Goal: Information Seeking & Learning: Learn about a topic

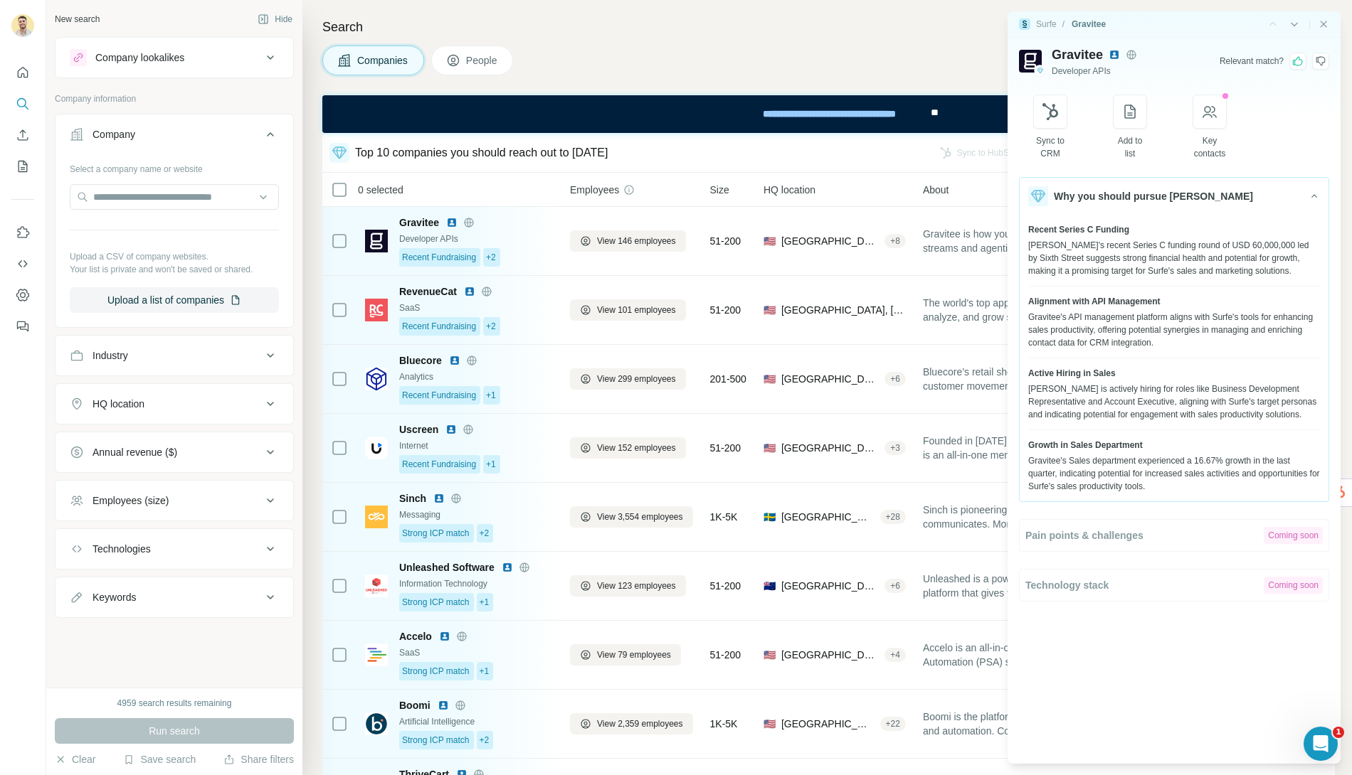
click at [163, 503] on div "Employees (size)" at bounding box center [130, 501] width 76 height 14
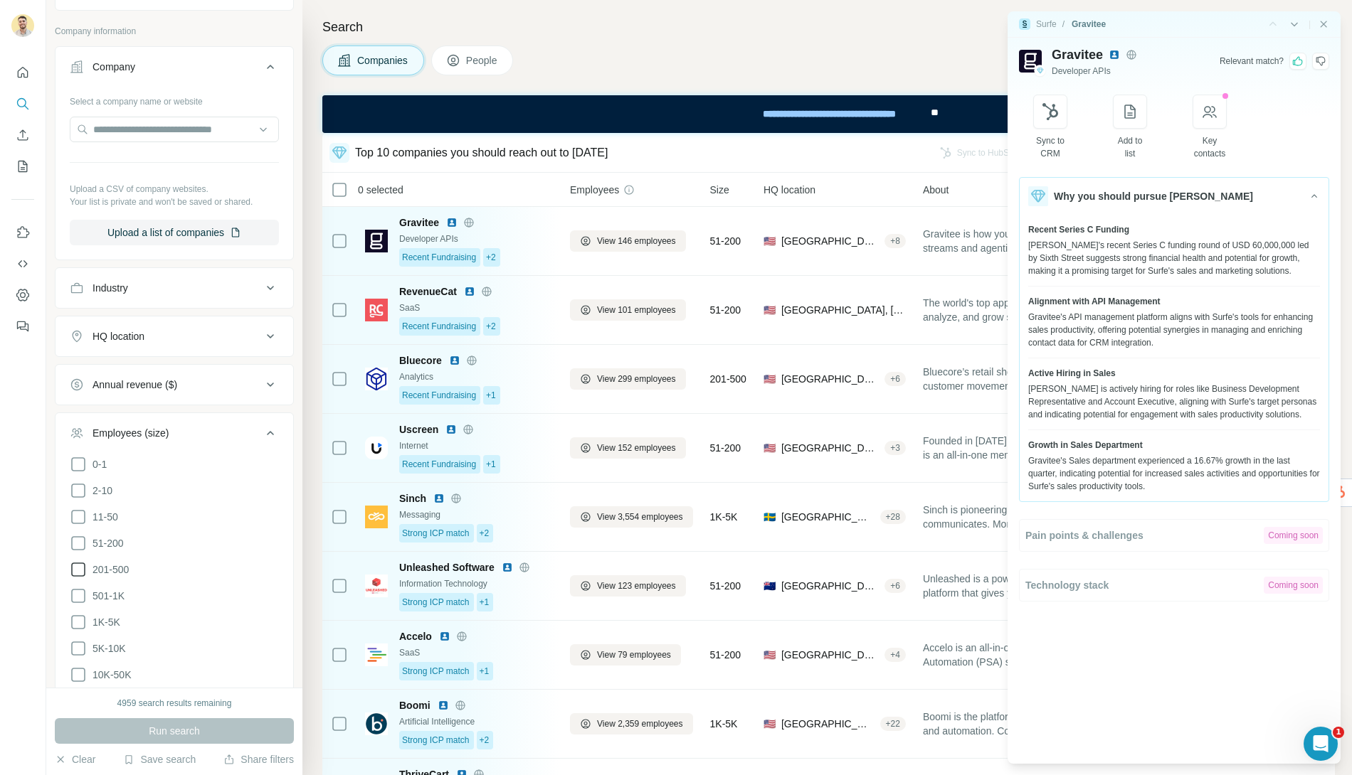
click at [81, 566] on icon at bounding box center [78, 569] width 17 height 17
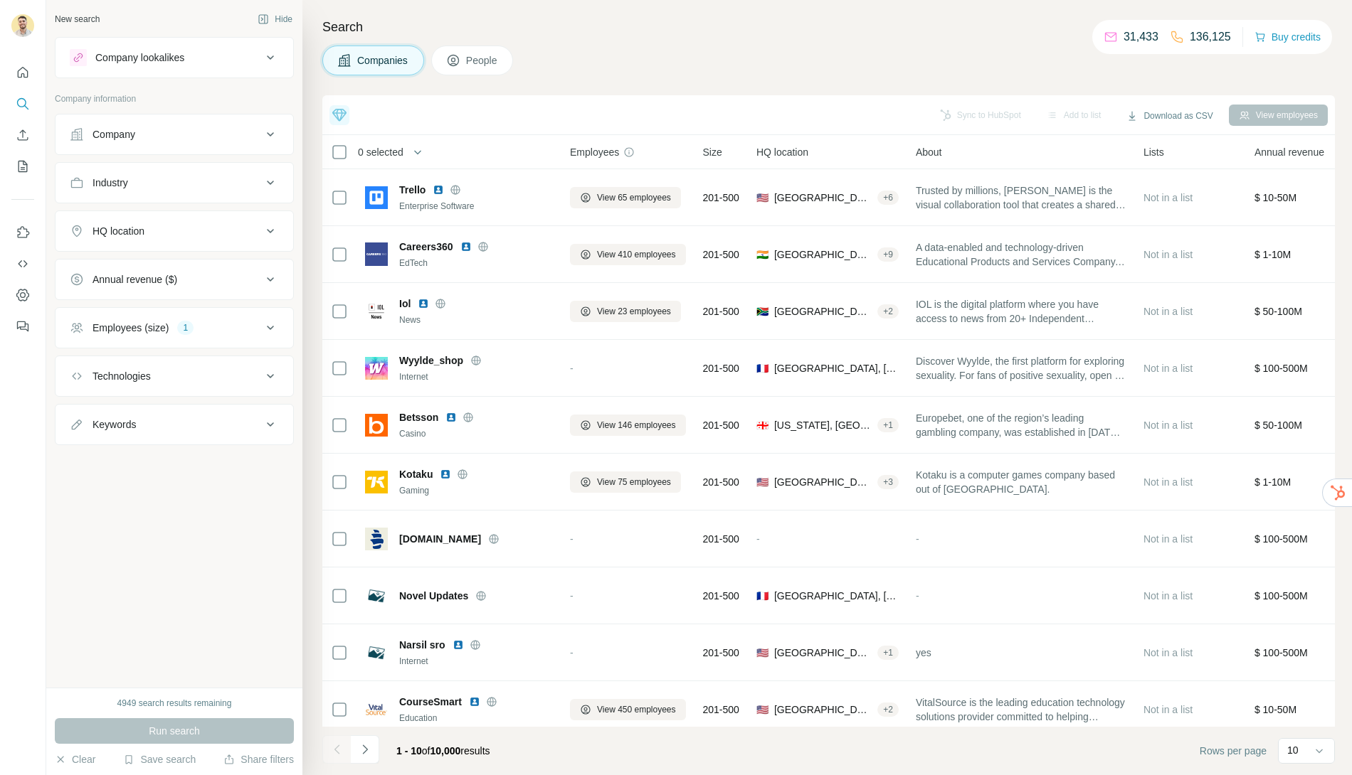
click at [176, 322] on div "Employees (size) 1" at bounding box center [166, 328] width 192 height 14
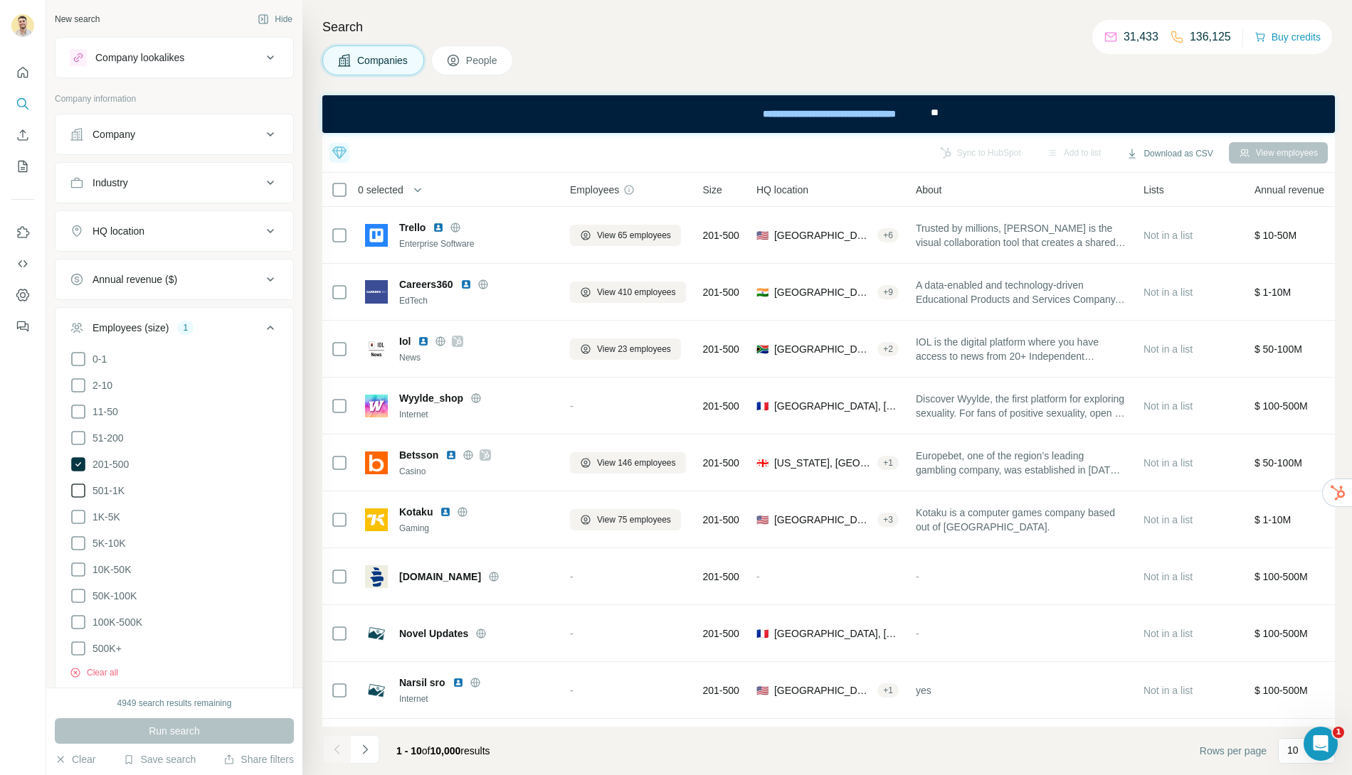
click at [75, 483] on icon at bounding box center [78, 490] width 17 height 17
click at [80, 501] on ul "0-1 2-10 11-50 [PHONE_NUMBER] 501-1K 1K-5K 5K-10K 10K-50K 50K-100K 100K-500K 50…" at bounding box center [174, 504] width 209 height 307
click at [80, 511] on icon at bounding box center [78, 517] width 17 height 17
click at [80, 535] on icon at bounding box center [78, 543] width 17 height 17
click at [196, 178] on div "Industry" at bounding box center [166, 183] width 192 height 14
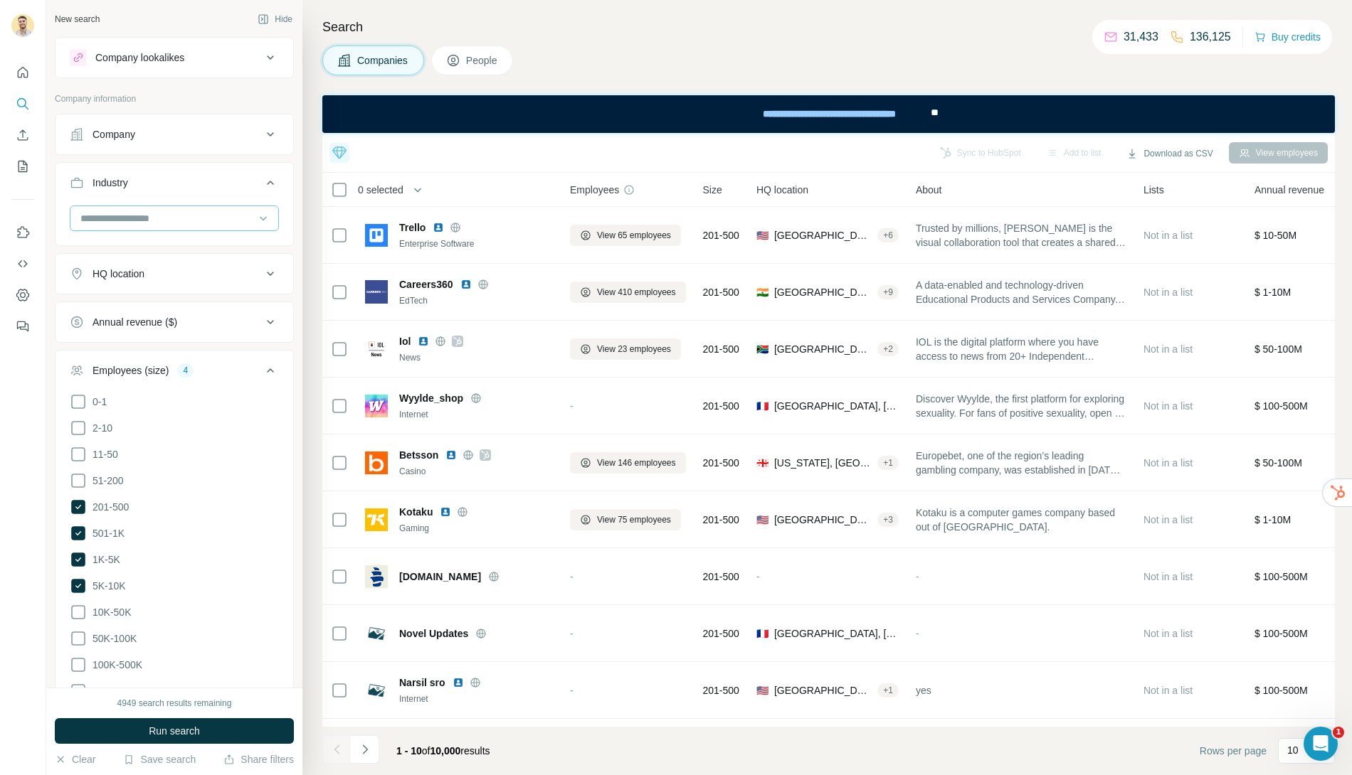
click at [146, 216] on input at bounding box center [167, 219] width 176 height 16
click at [201, 187] on div "Industry" at bounding box center [166, 183] width 192 height 14
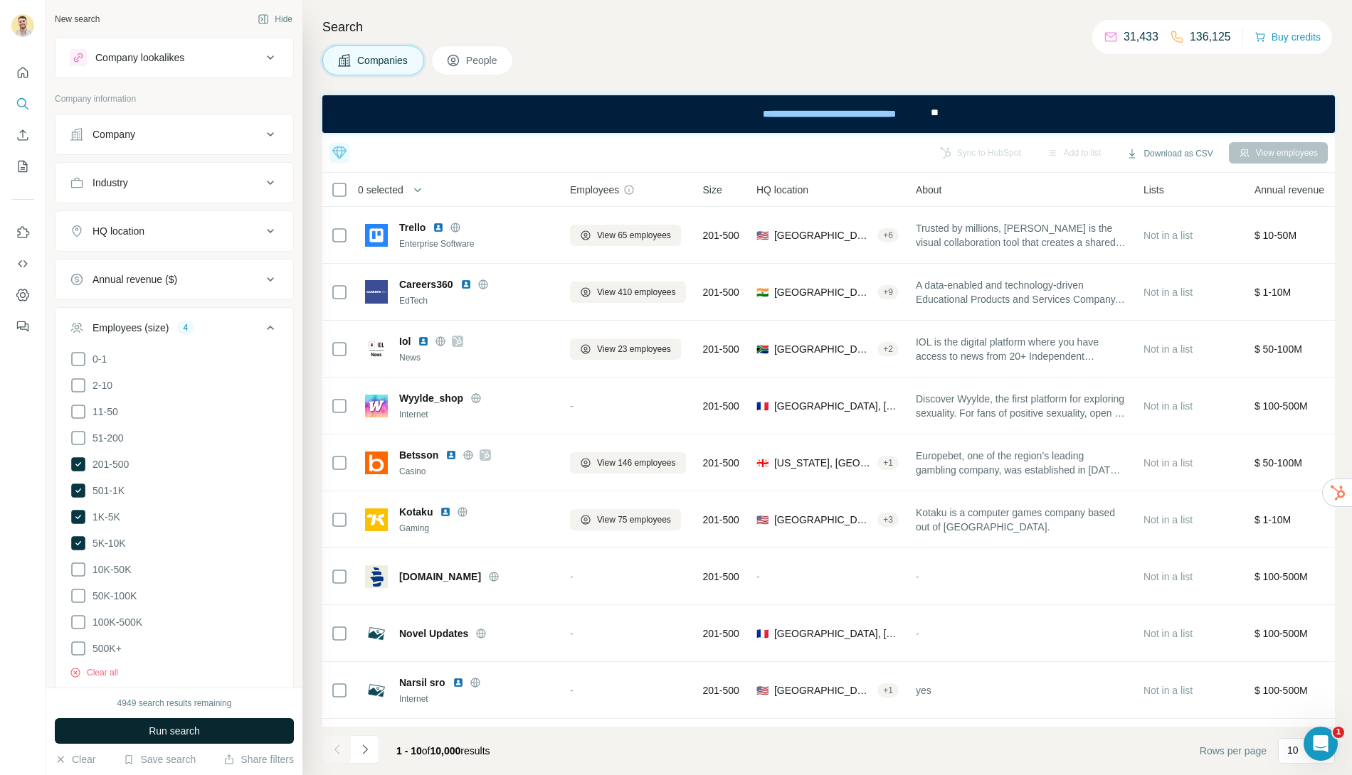
click at [187, 727] on span "Run search" at bounding box center [174, 731] width 51 height 14
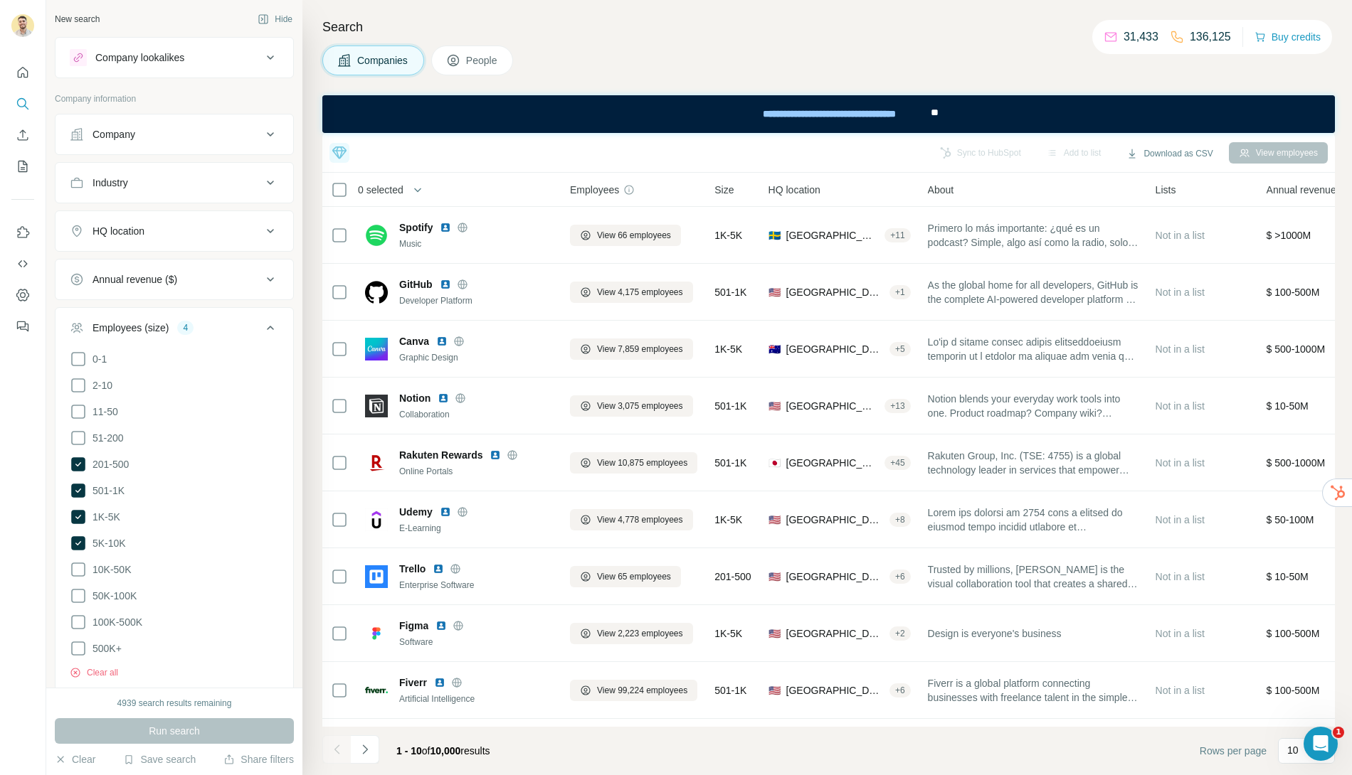
click at [477, 56] on span "People" at bounding box center [482, 60] width 33 height 14
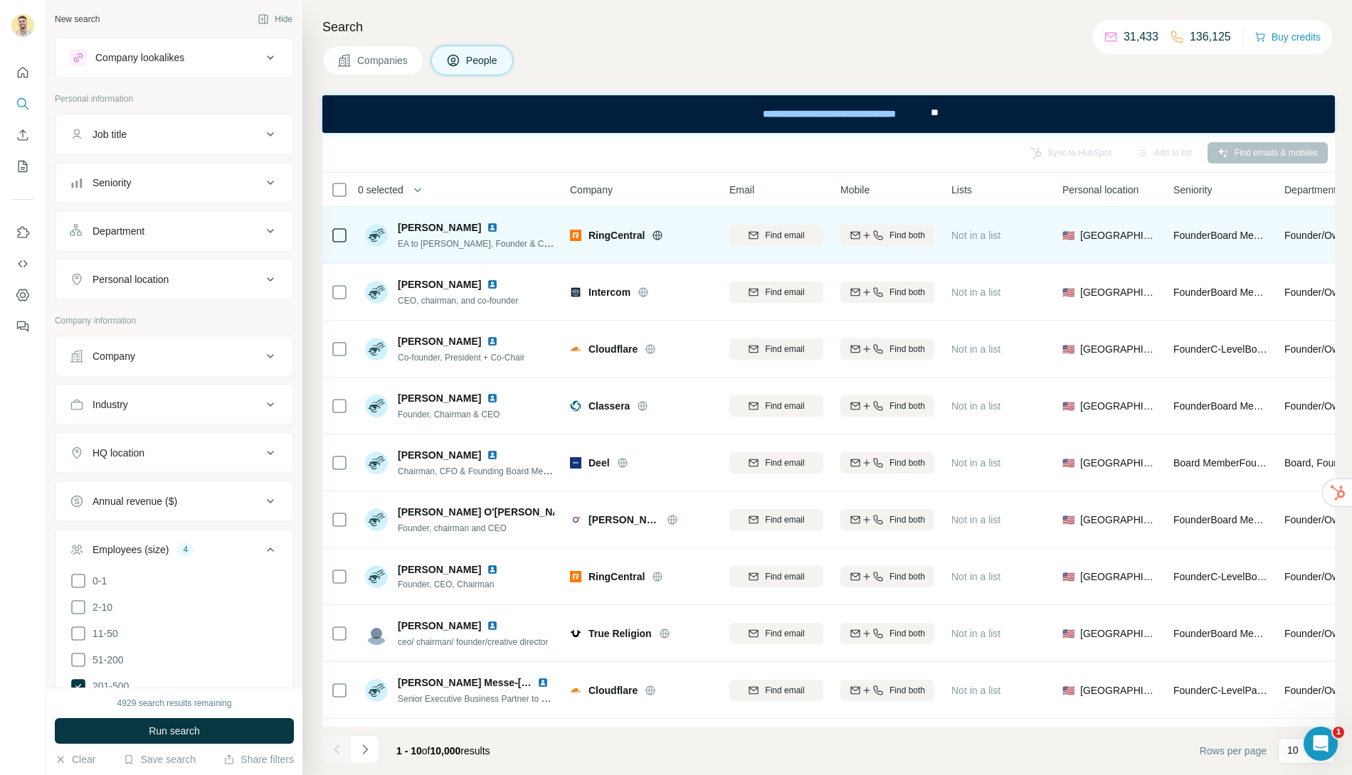
scroll to position [48, 0]
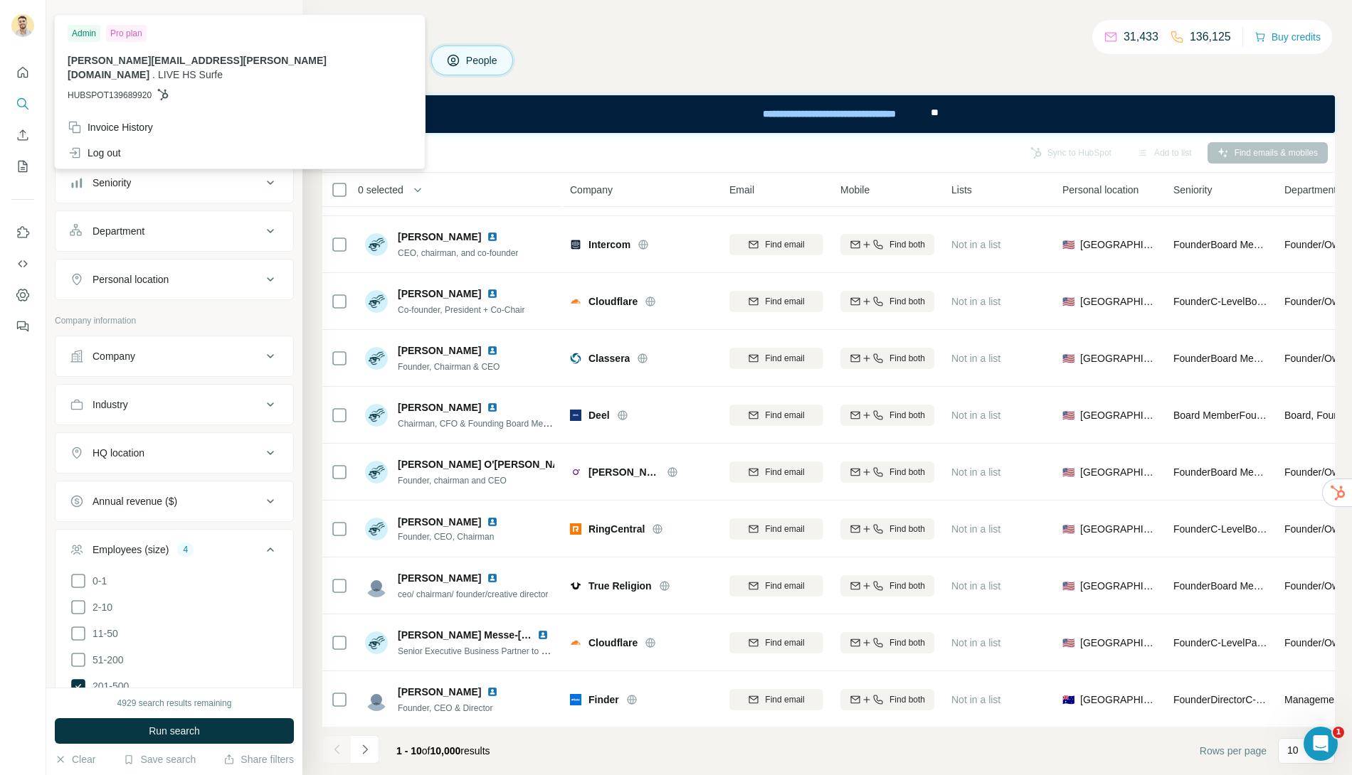
click at [22, 23] on img at bounding box center [22, 25] width 23 height 23
